Goal: Communication & Community: Answer question/provide support

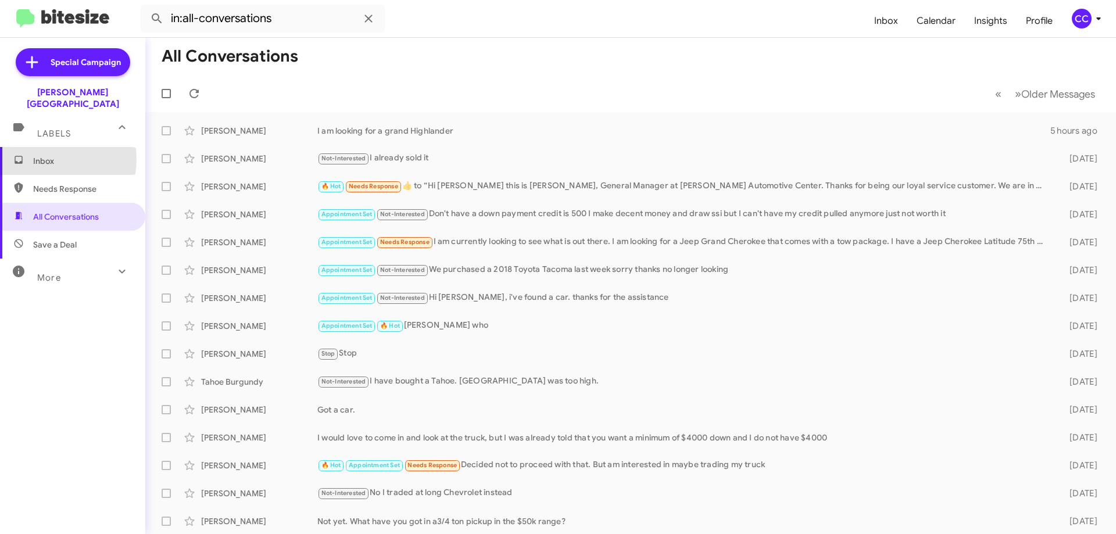
click at [42, 155] on span "Inbox" at bounding box center [82, 161] width 99 height 12
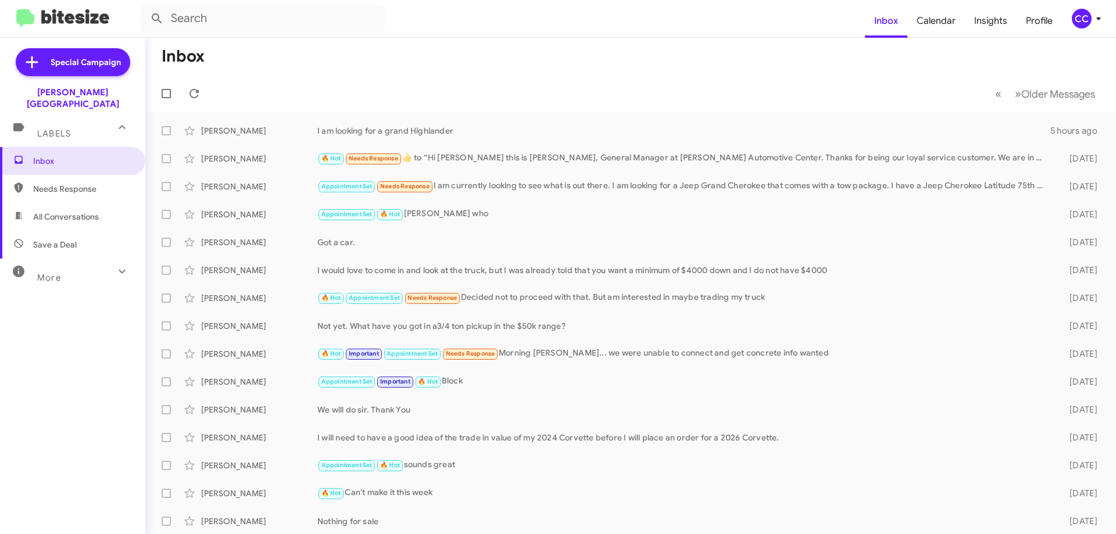
click at [60, 183] on span "Needs Response" at bounding box center [82, 189] width 99 height 12
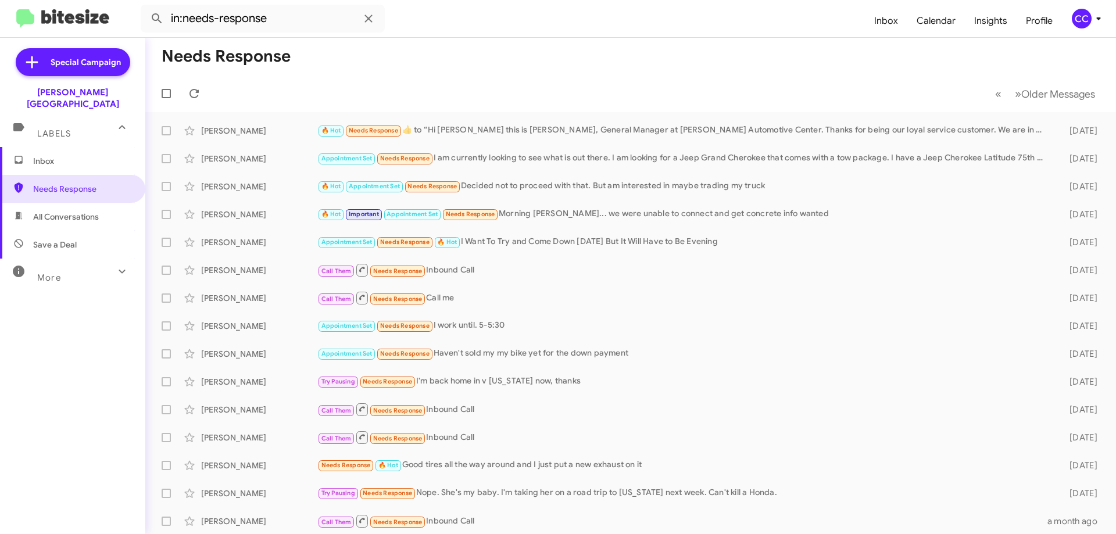
click at [77, 211] on span "All Conversations" at bounding box center [66, 217] width 66 height 12
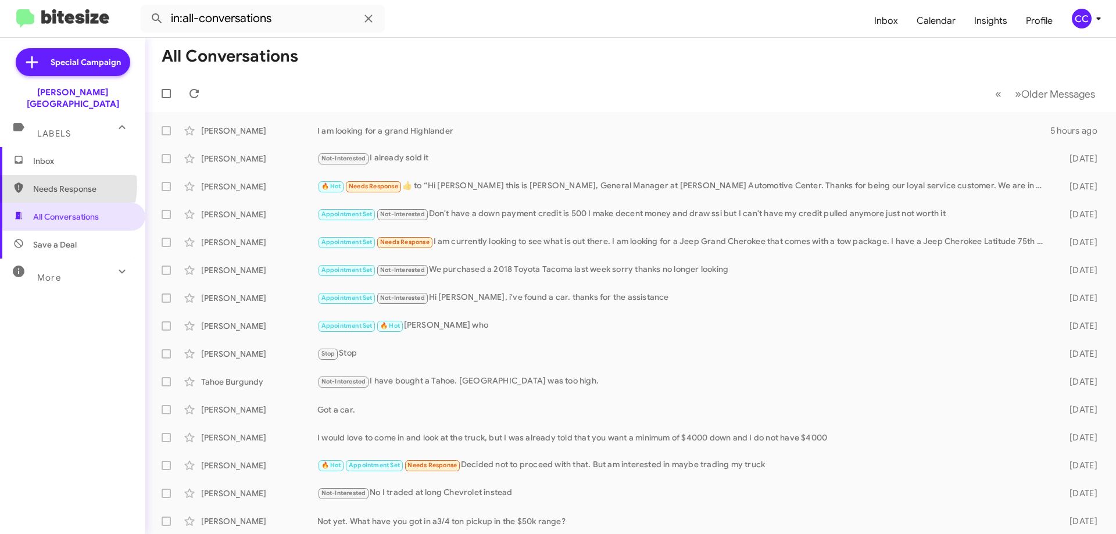
click at [46, 183] on span "Needs Response" at bounding box center [82, 189] width 99 height 12
type input "in:needs-response"
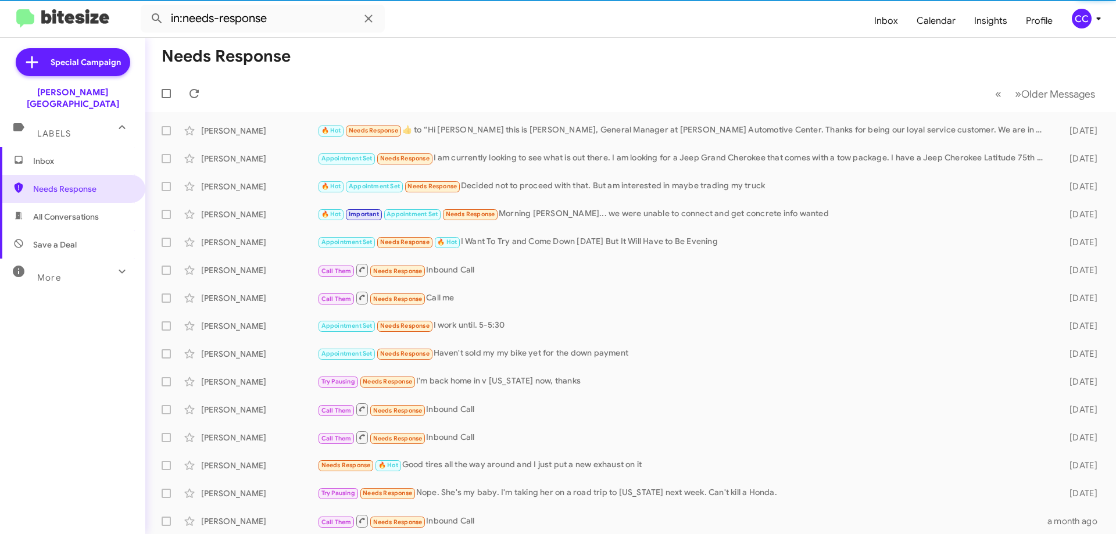
click at [41, 155] on span "Inbox" at bounding box center [82, 161] width 99 height 12
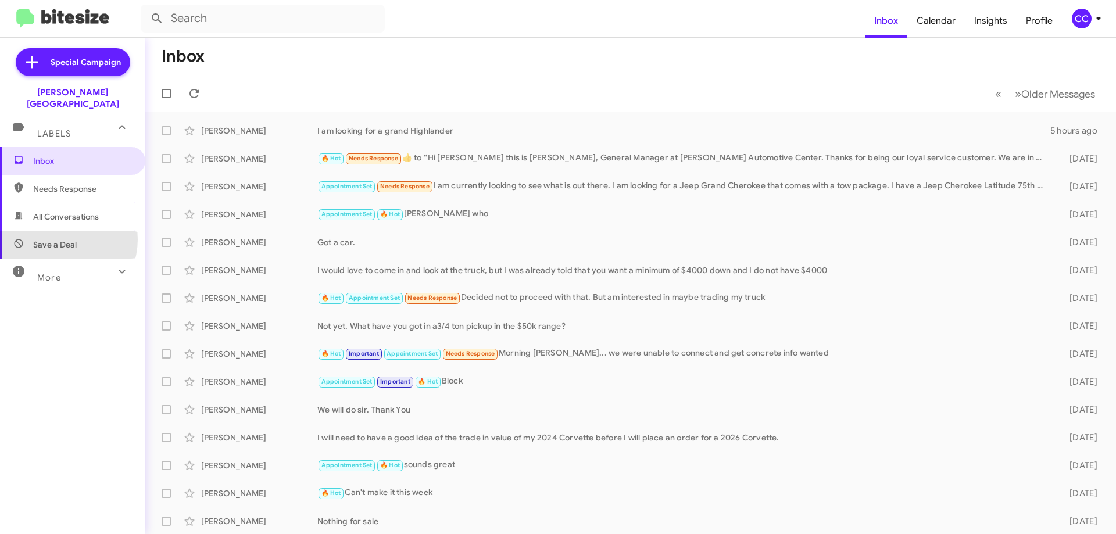
click at [59, 239] on span "Save a Deal" at bounding box center [55, 245] width 44 height 12
type input "in:not-interested"
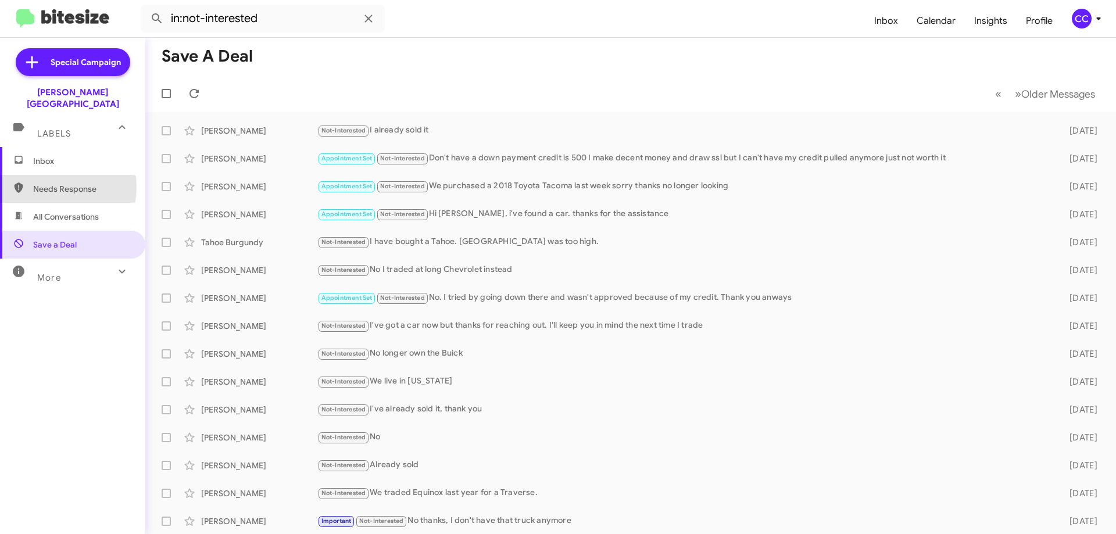
click at [48, 183] on span "Needs Response" at bounding box center [82, 189] width 99 height 12
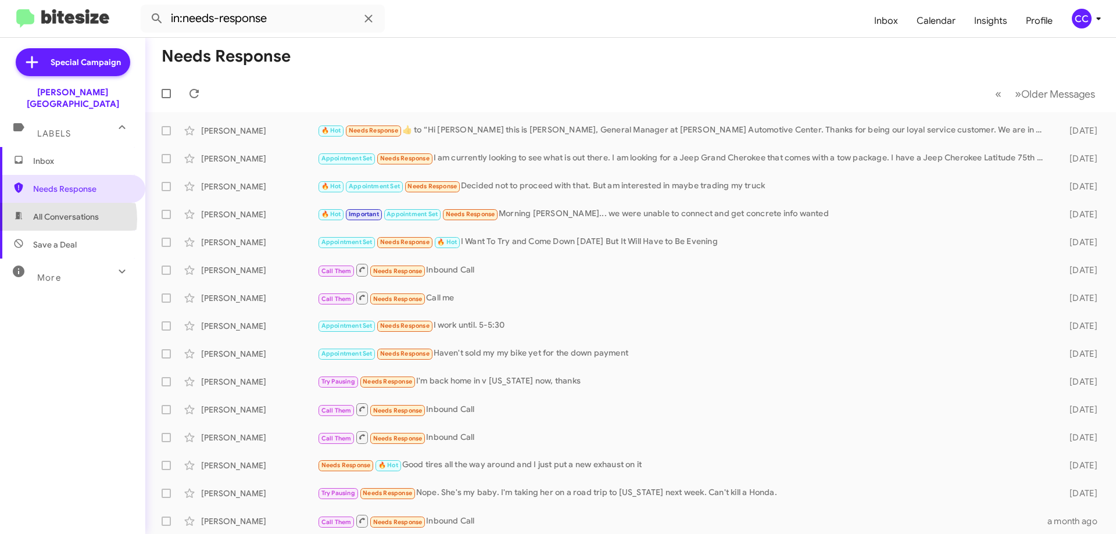
click at [55, 211] on span "All Conversations" at bounding box center [66, 217] width 66 height 12
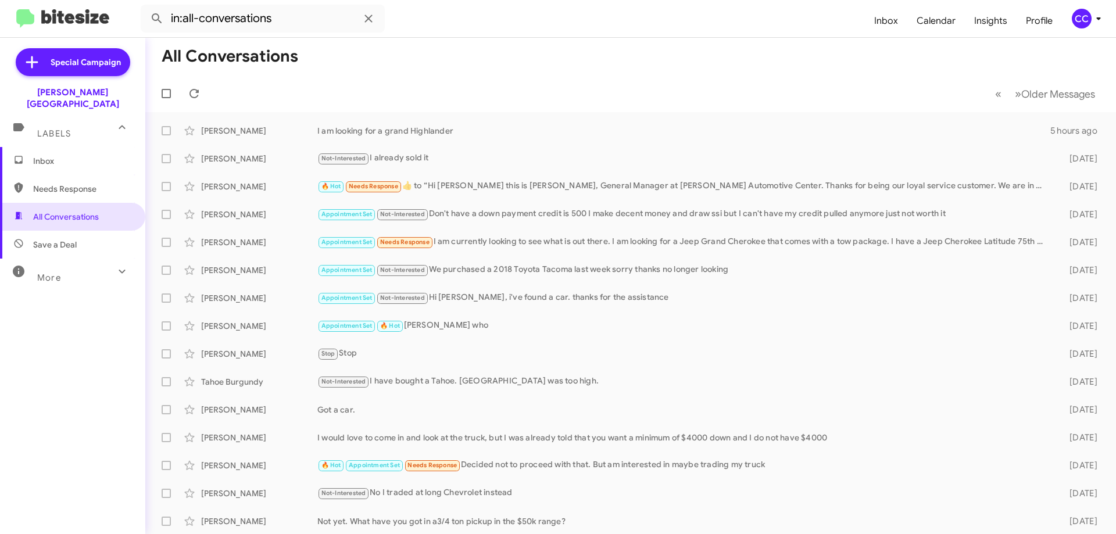
click at [65, 183] on span "Needs Response" at bounding box center [82, 189] width 99 height 12
type input "in:needs-response"
